Goal: Transaction & Acquisition: Purchase product/service

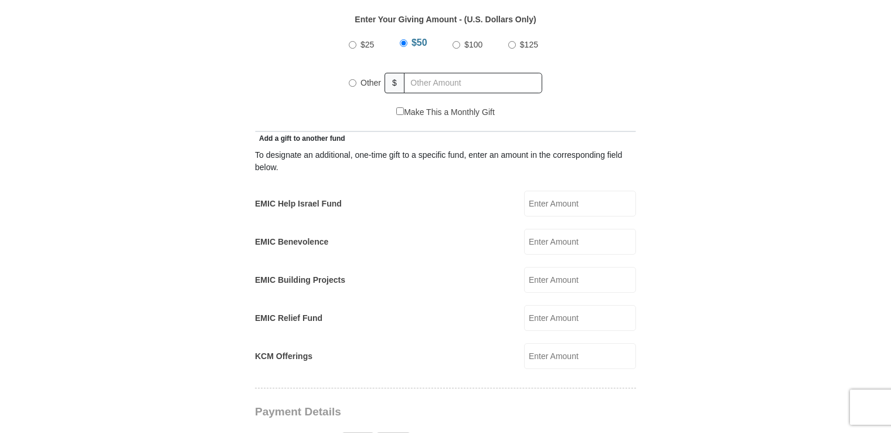
scroll to position [597, 0]
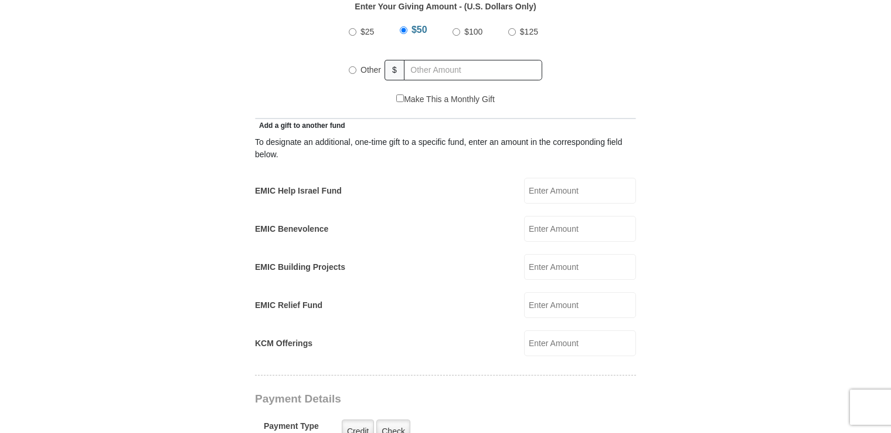
scroll to position [610, 0]
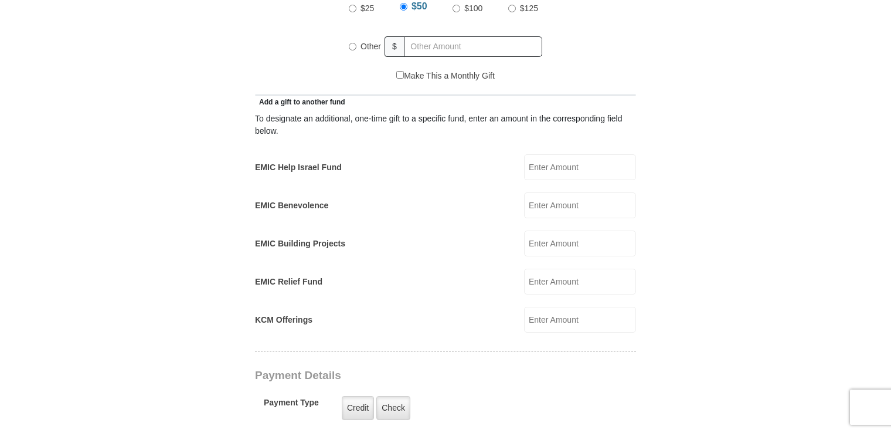
click at [536, 307] on input "KCM Offerings" at bounding box center [580, 320] width 112 height 26
click at [750, 202] on form "[GEOGRAPHIC_DATA][DEMOGRAPHIC_DATA] Online Giving Because of gifts like yours, …" at bounding box center [445, 294] width 668 height 1715
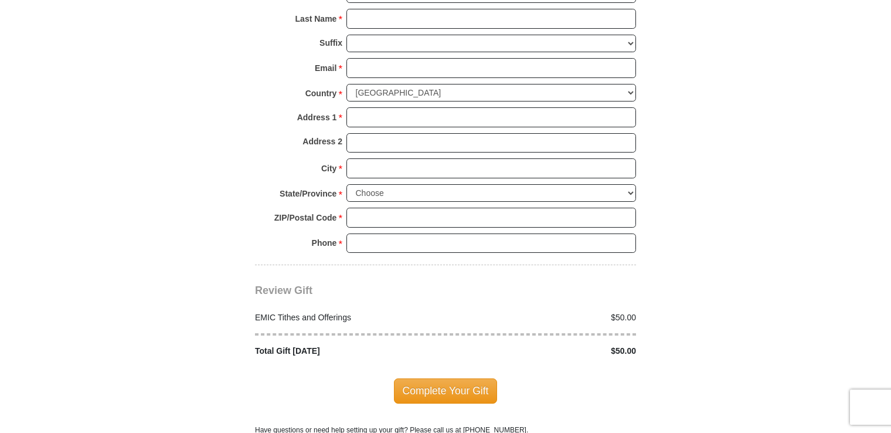
scroll to position [1266, 0]
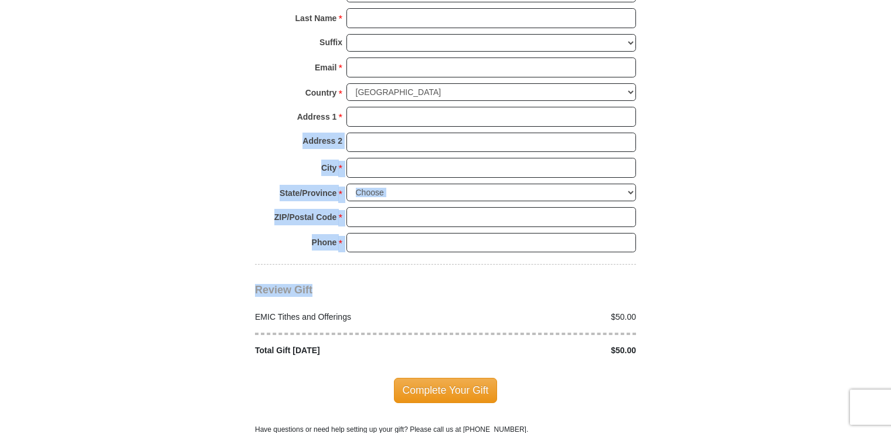
drag, startPoint x: 613, startPoint y: 274, endPoint x: 816, endPoint y: 91, distance: 273.6
drag, startPoint x: 816, startPoint y: 91, endPoint x: 779, endPoint y: 135, distance: 57.8
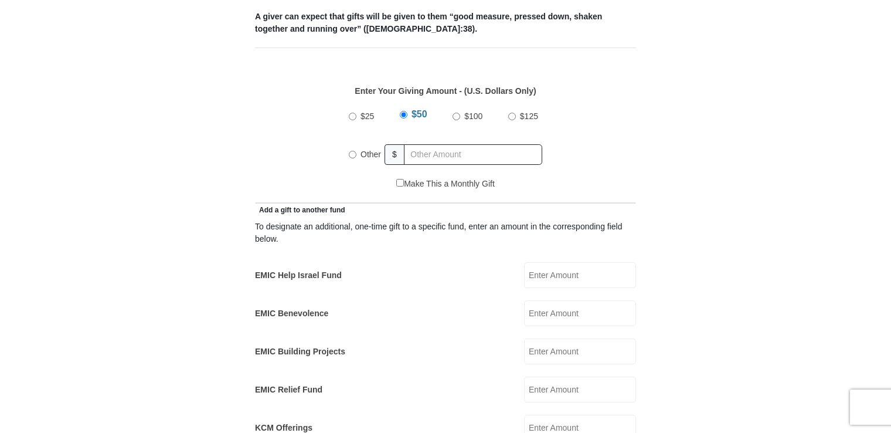
scroll to position [492, 0]
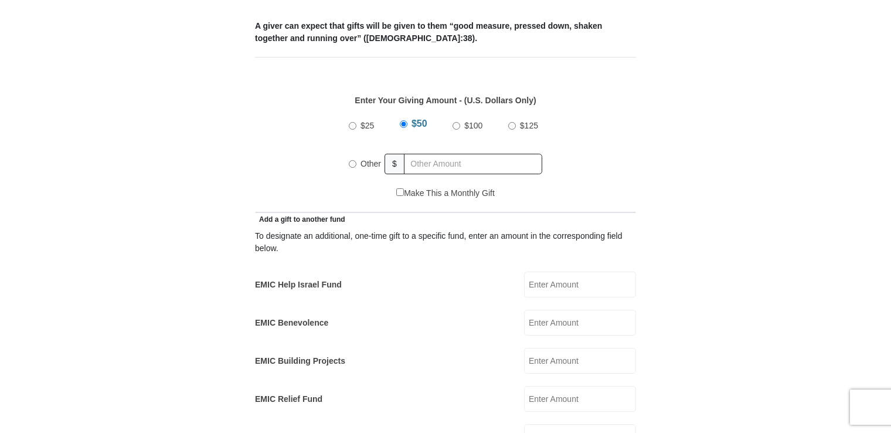
click at [403, 120] on input "$50" at bounding box center [404, 124] width 8 height 8
click at [356, 151] on label "Other" at bounding box center [370, 164] width 29 height 26
click at [356, 160] on input "Other" at bounding box center [353, 164] width 8 height 8
radio input "true"
